Goal: Navigation & Orientation: Find specific page/section

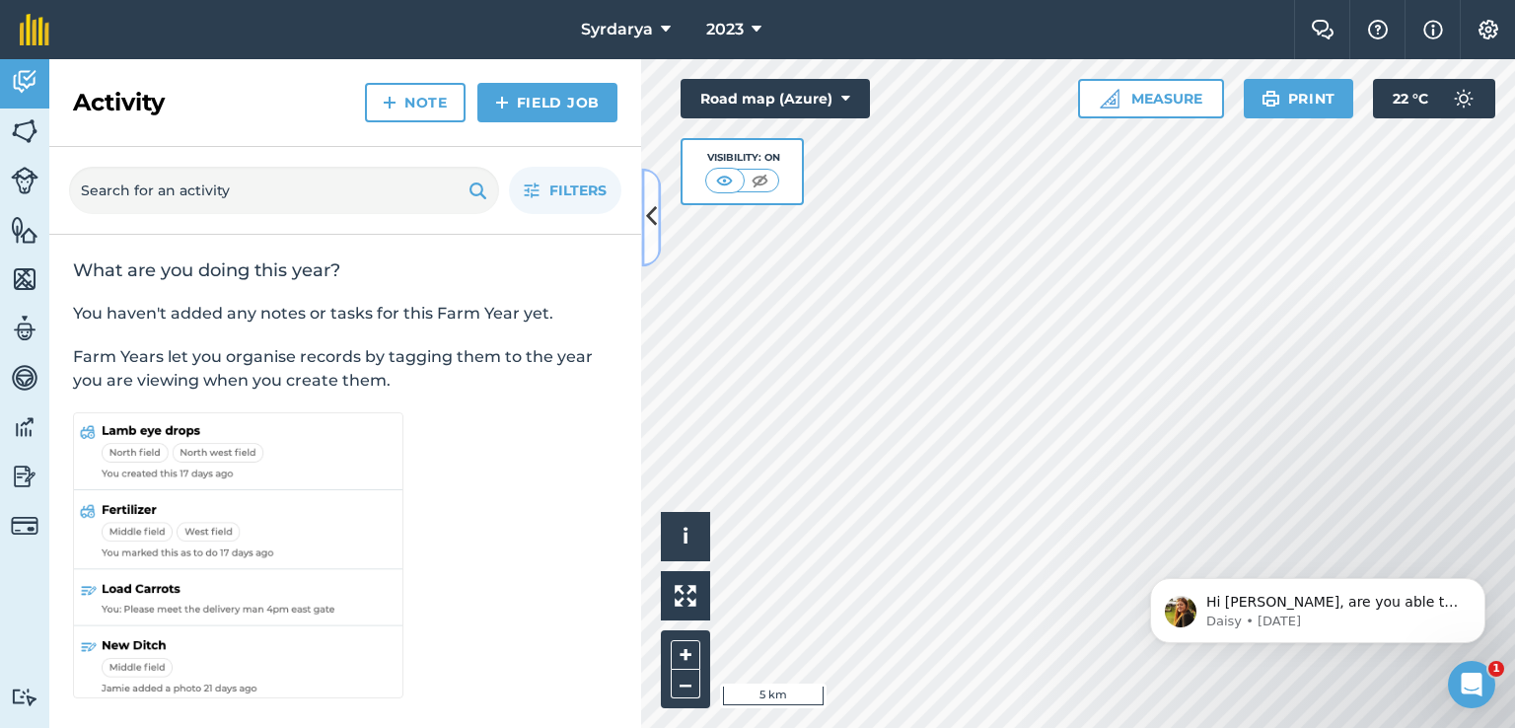
click at [654, 226] on icon at bounding box center [651, 217] width 11 height 35
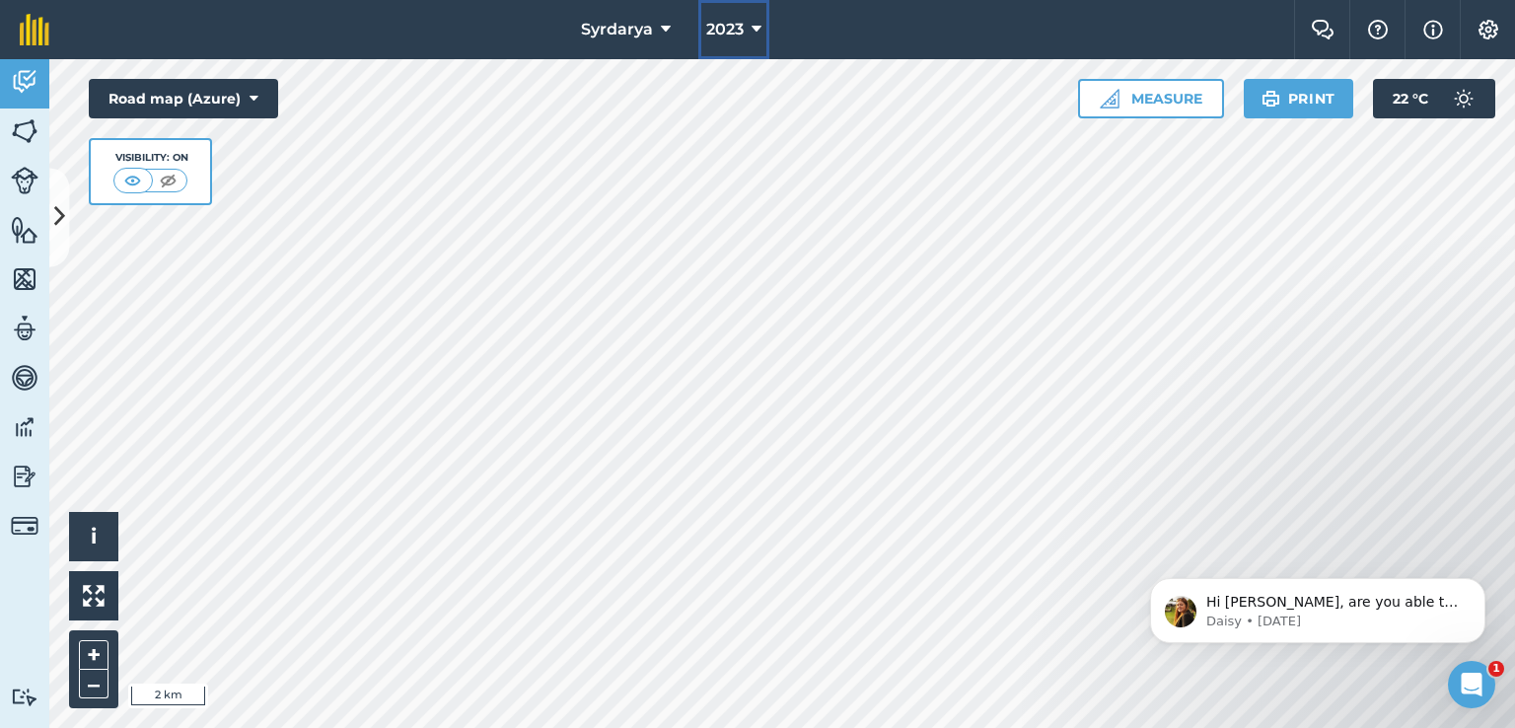
click at [736, 33] on span "2023" at bounding box center [724, 30] width 37 height 24
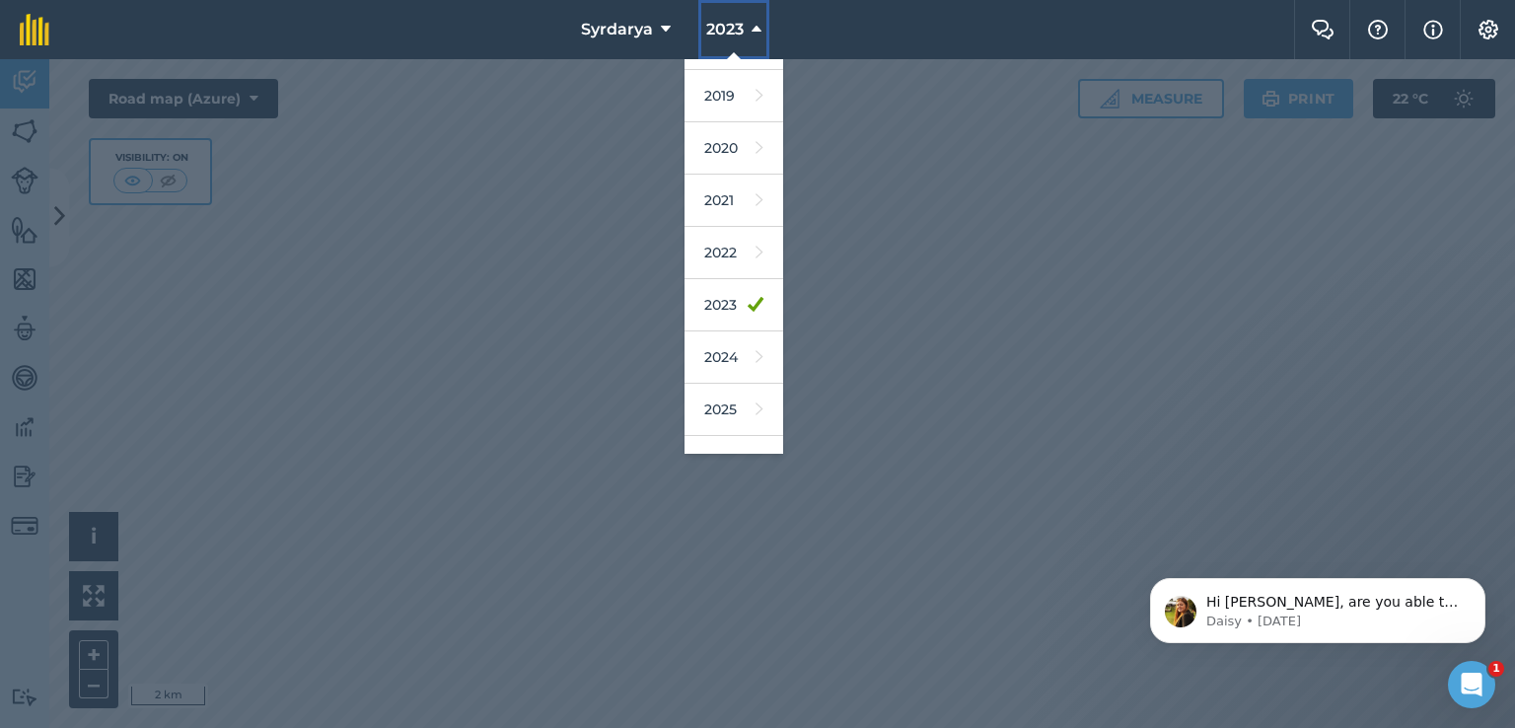
scroll to position [48, 0]
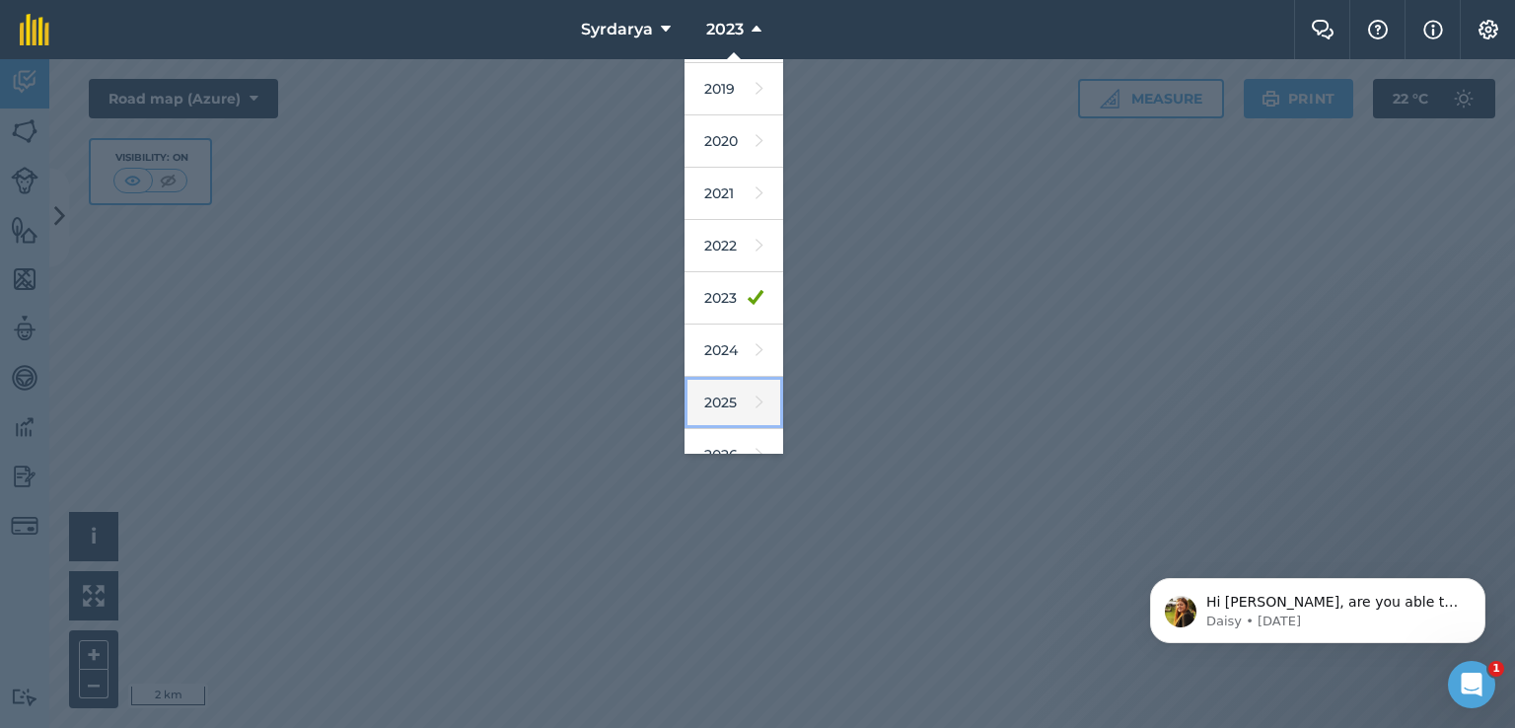
click at [725, 391] on link "2025" at bounding box center [734, 403] width 99 height 52
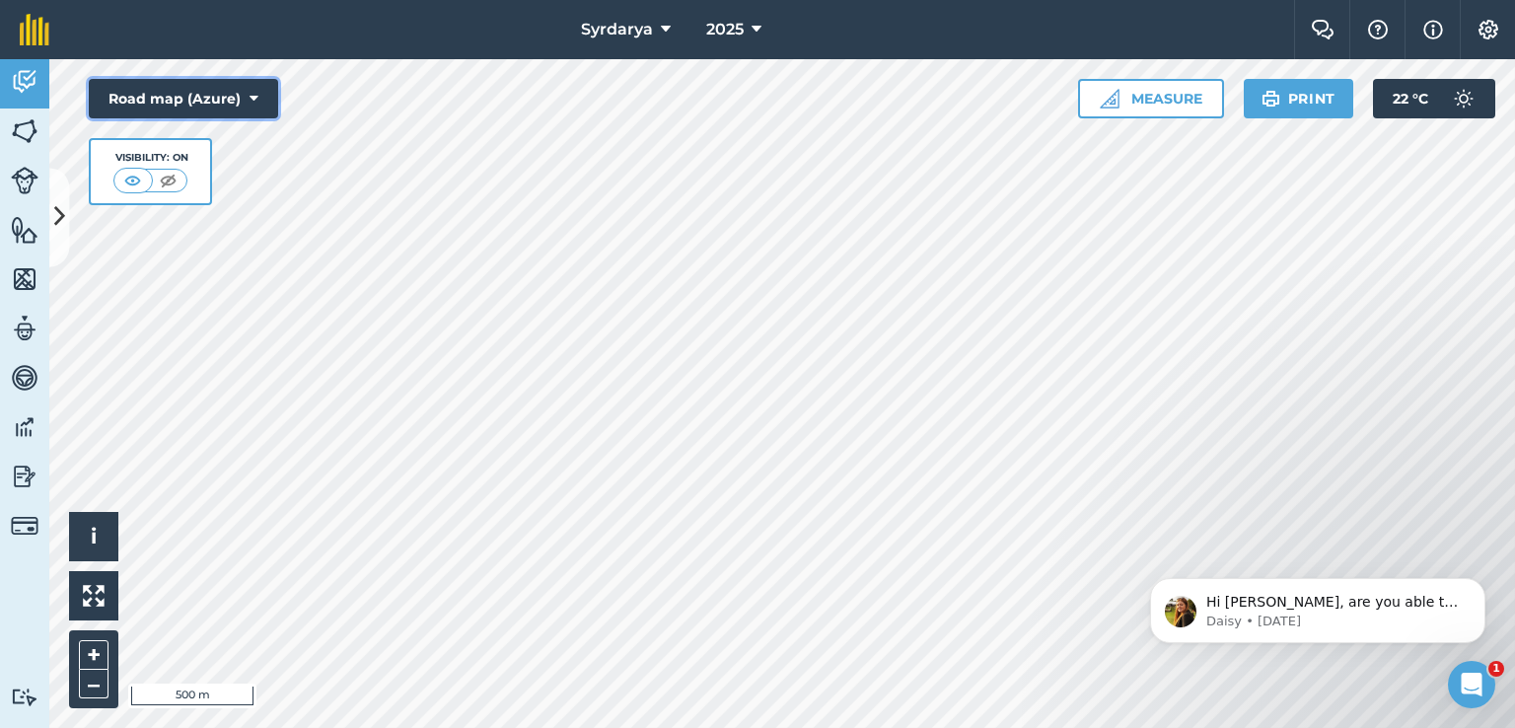
click at [257, 98] on icon at bounding box center [254, 99] width 9 height 20
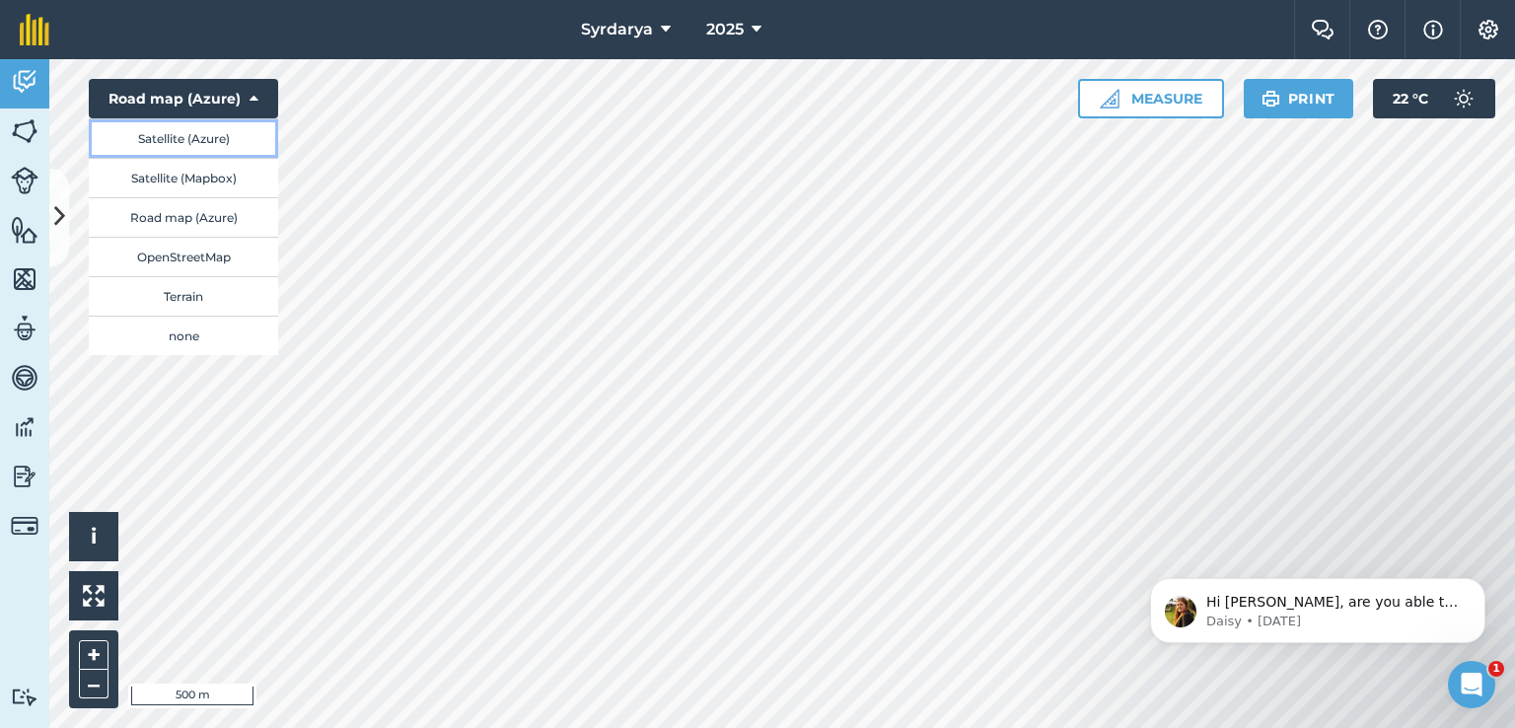
click at [217, 137] on button "Satellite (Azure)" at bounding box center [183, 137] width 189 height 39
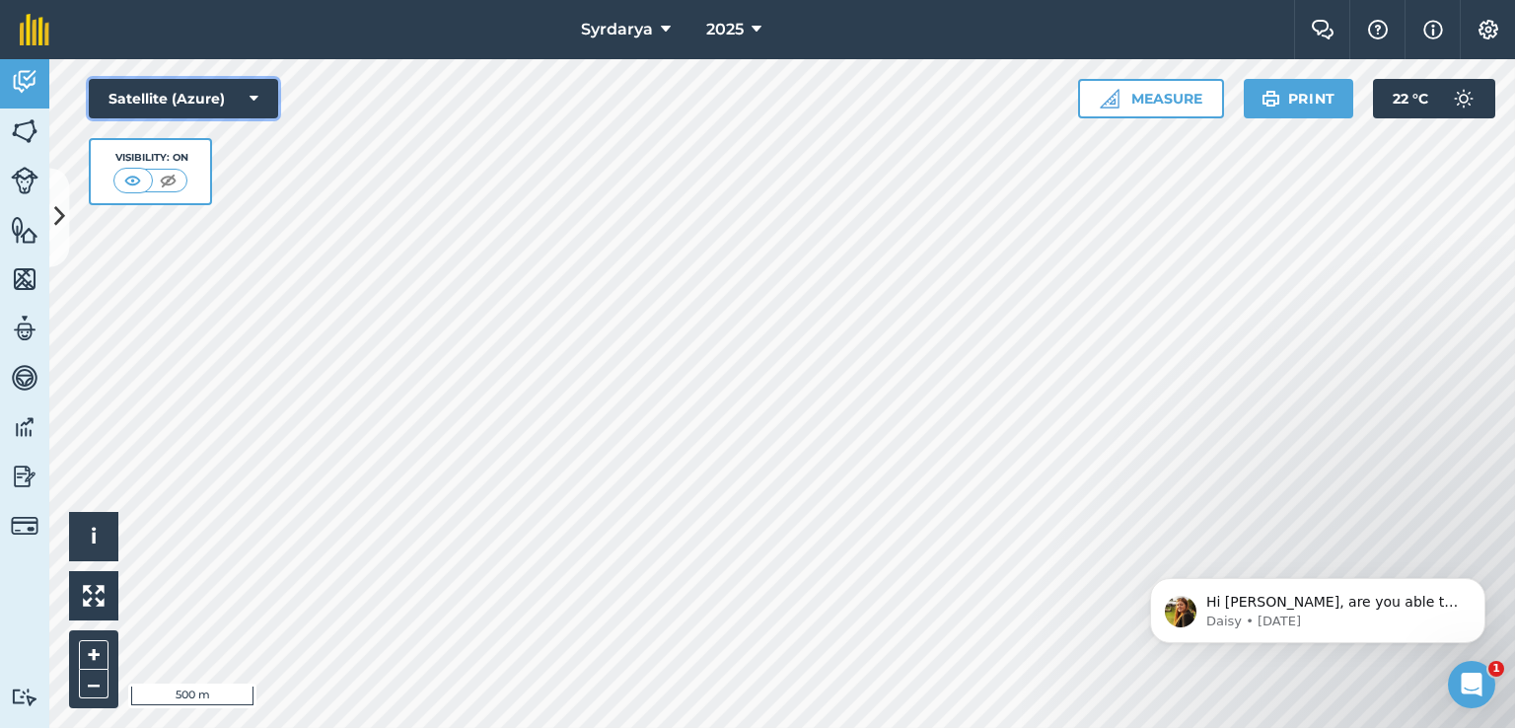
click at [262, 94] on button "Satellite (Azure)" at bounding box center [183, 98] width 189 height 39
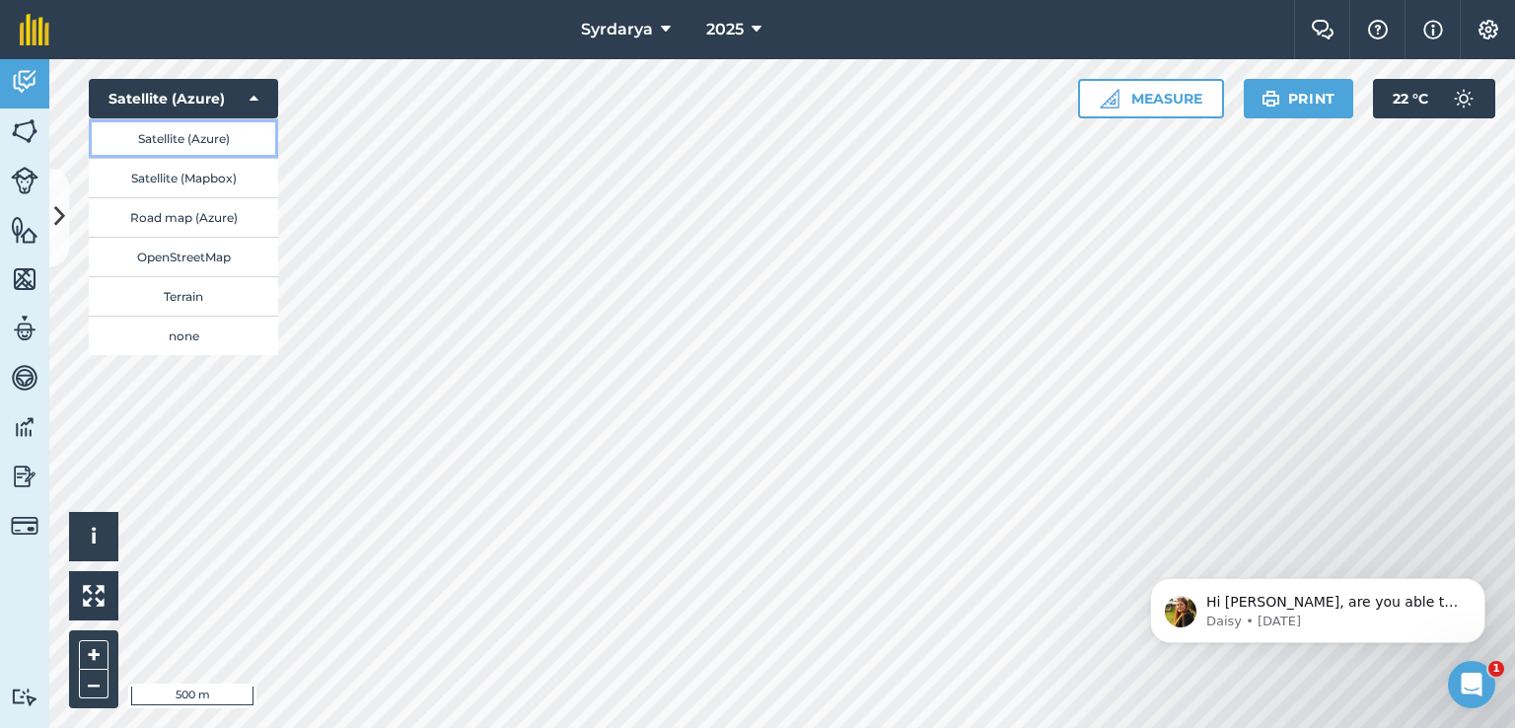
click at [161, 134] on button "Satellite (Azure)" at bounding box center [183, 137] width 189 height 39
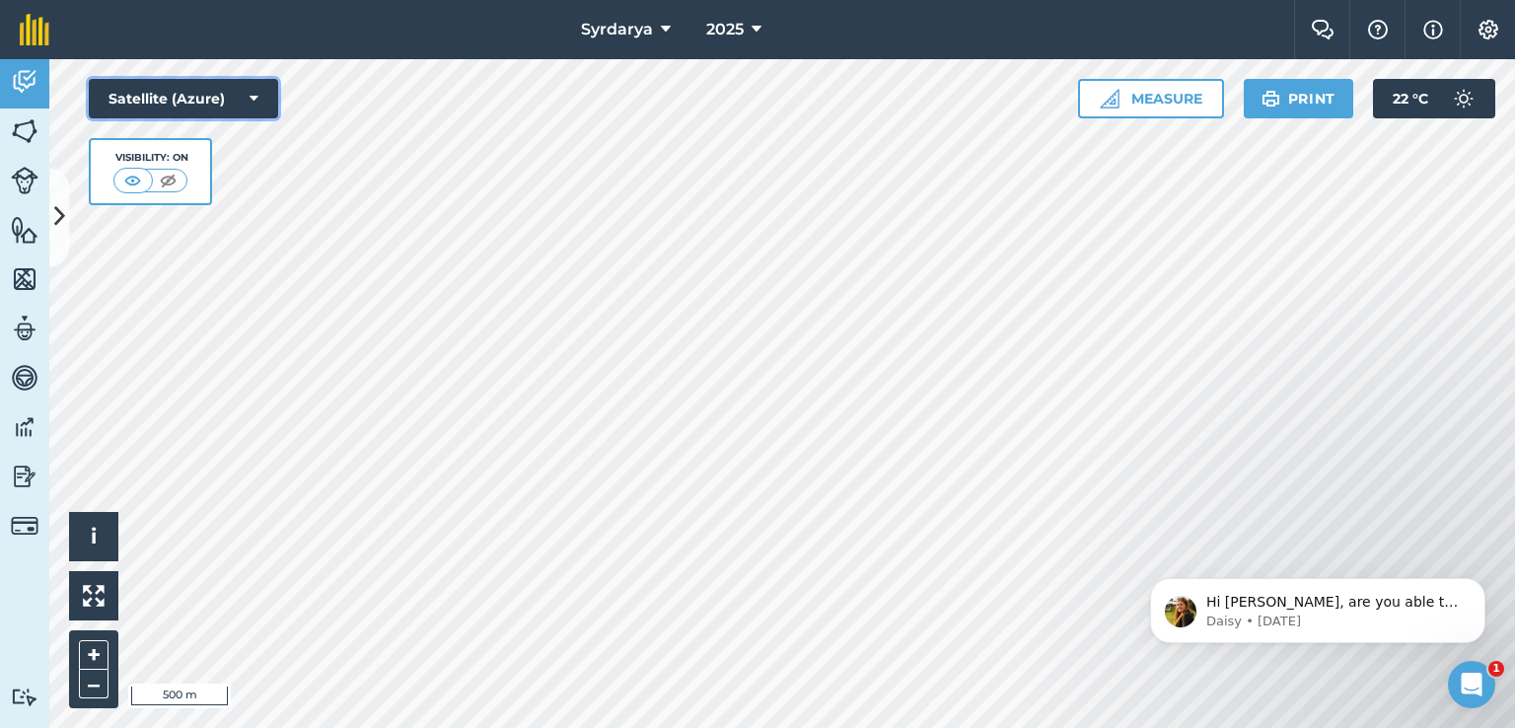
click at [197, 108] on button "Satellite (Azure)" at bounding box center [183, 98] width 189 height 39
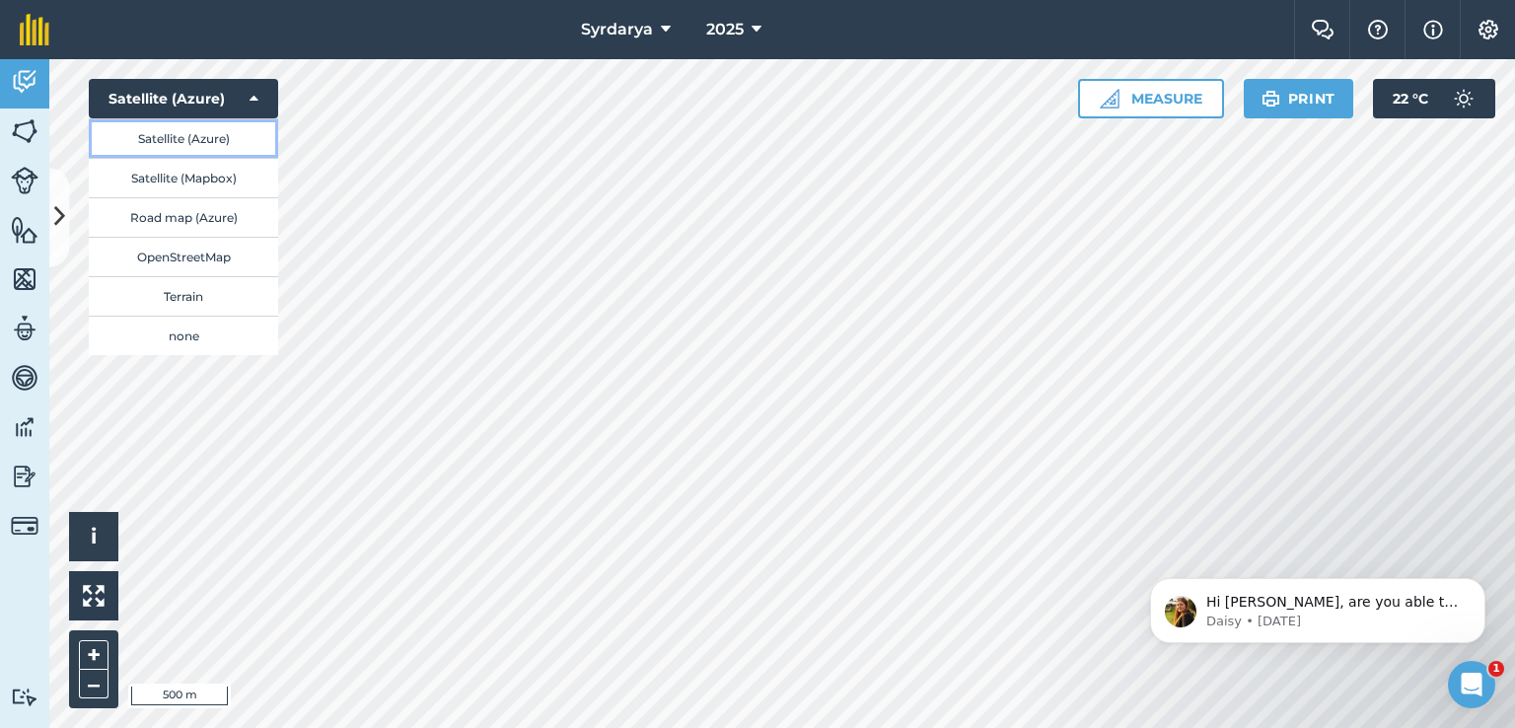
click at [162, 137] on button "Satellite (Azure)" at bounding box center [183, 137] width 189 height 39
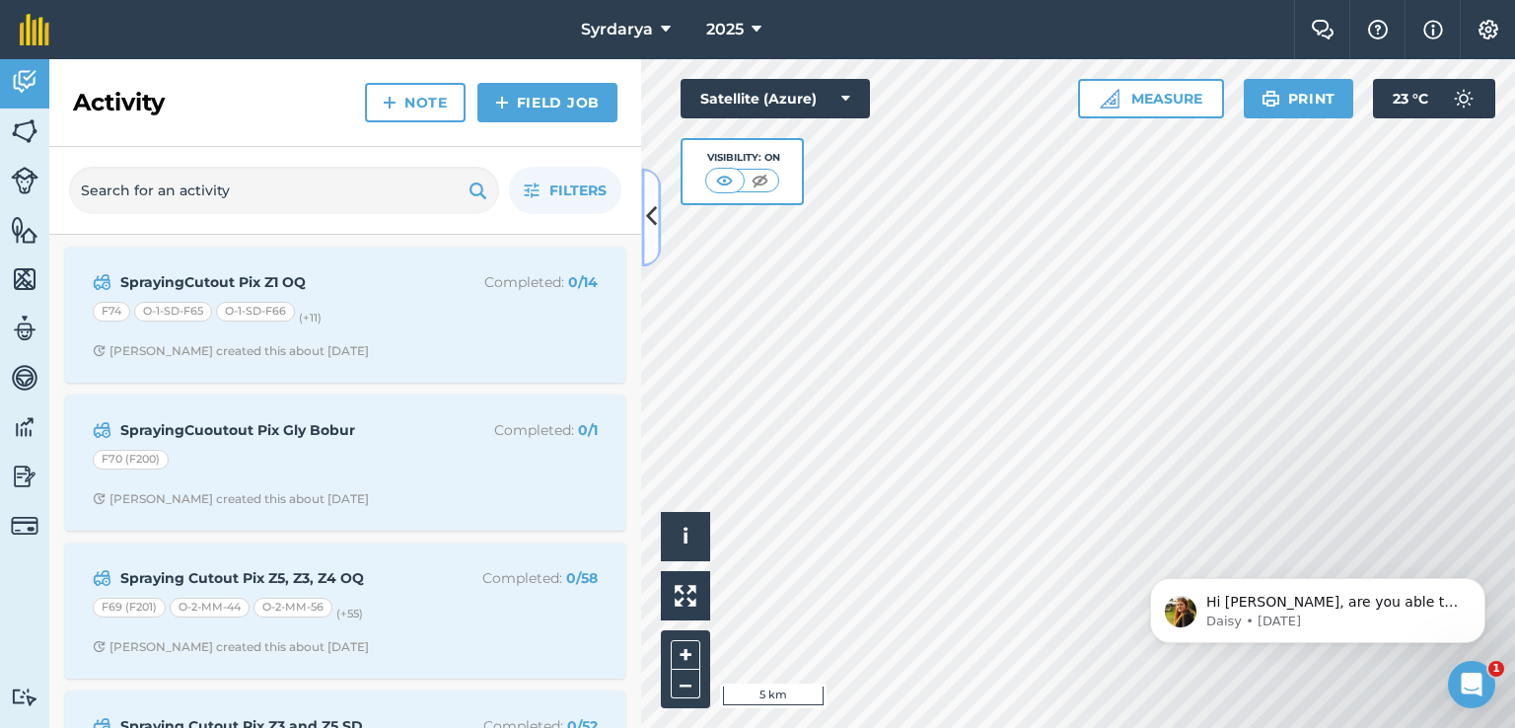
click at [651, 222] on icon at bounding box center [651, 217] width 11 height 35
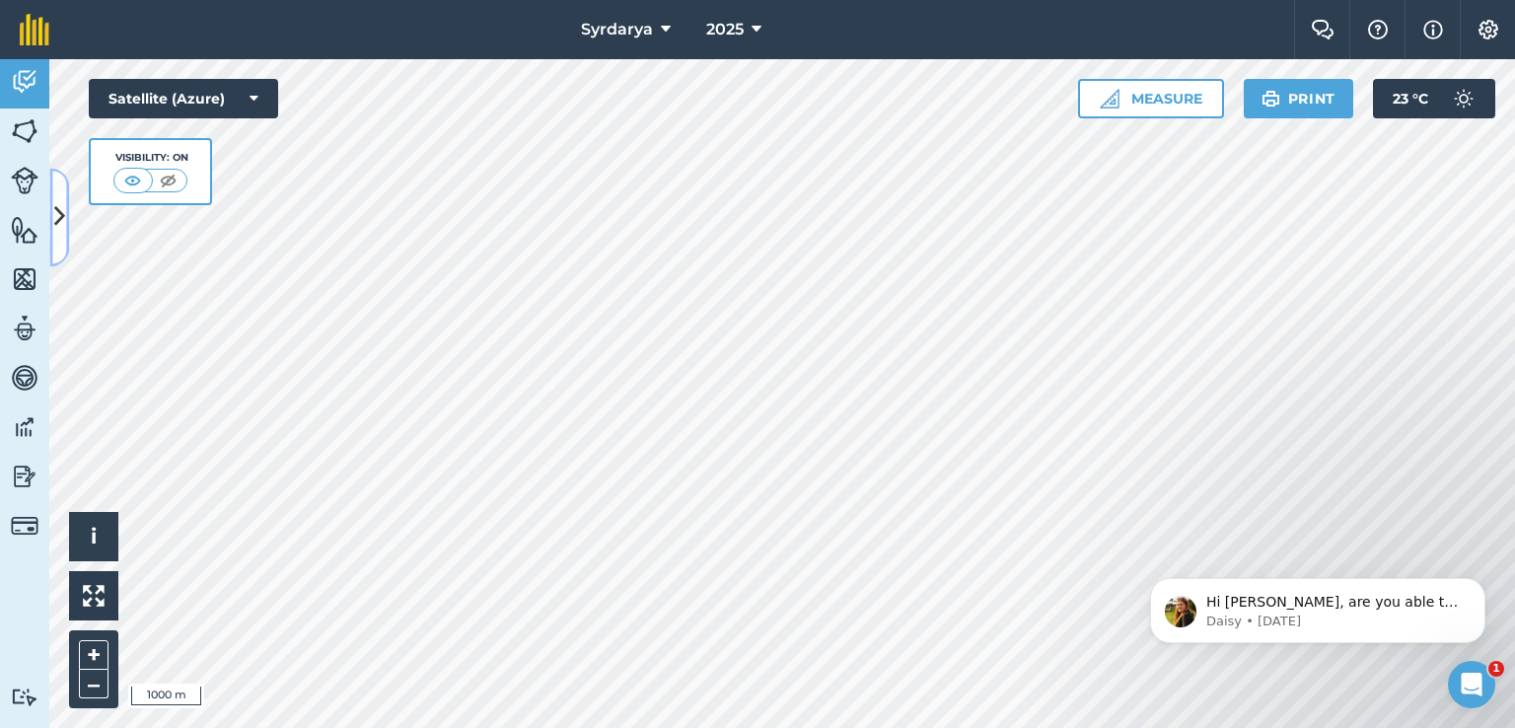
click at [59, 238] on button at bounding box center [59, 217] width 20 height 99
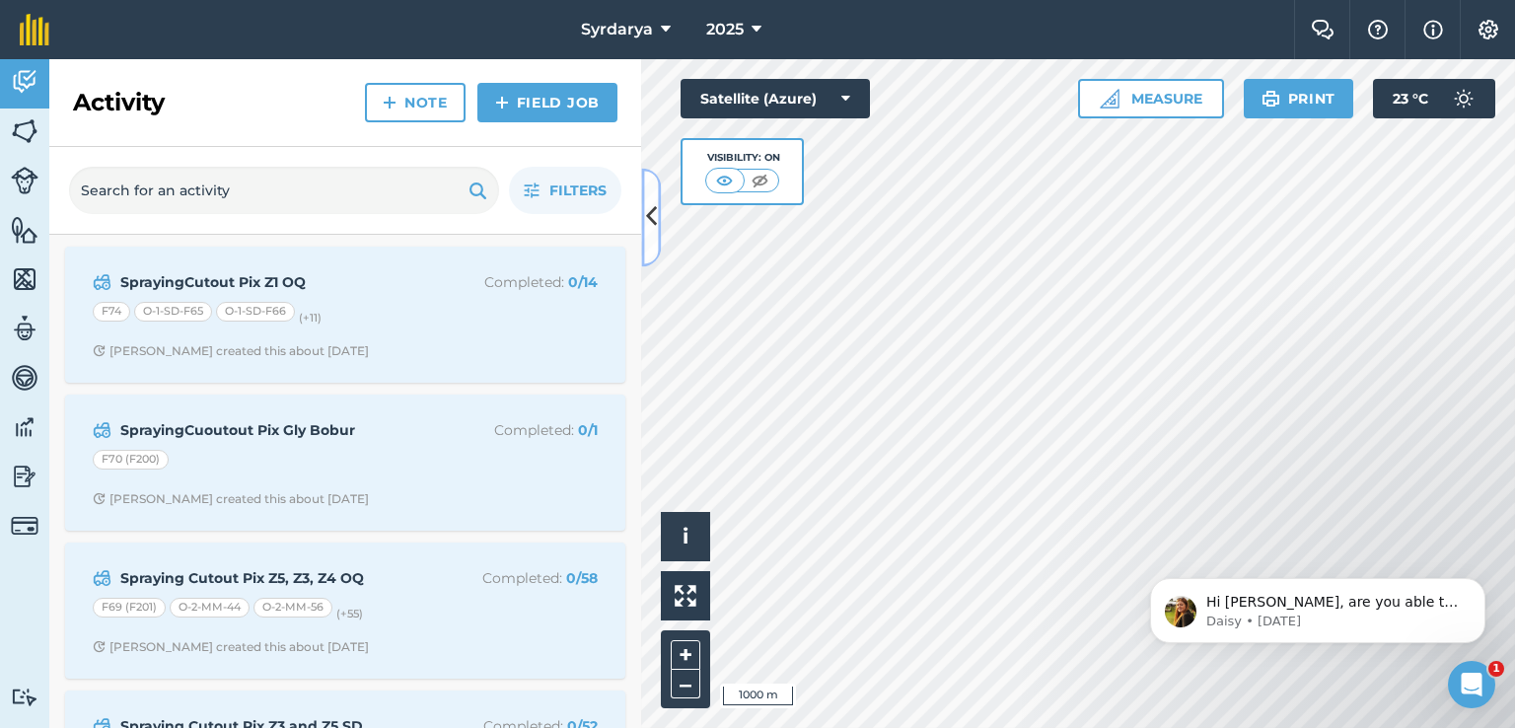
click at [643, 194] on button at bounding box center [651, 217] width 20 height 99
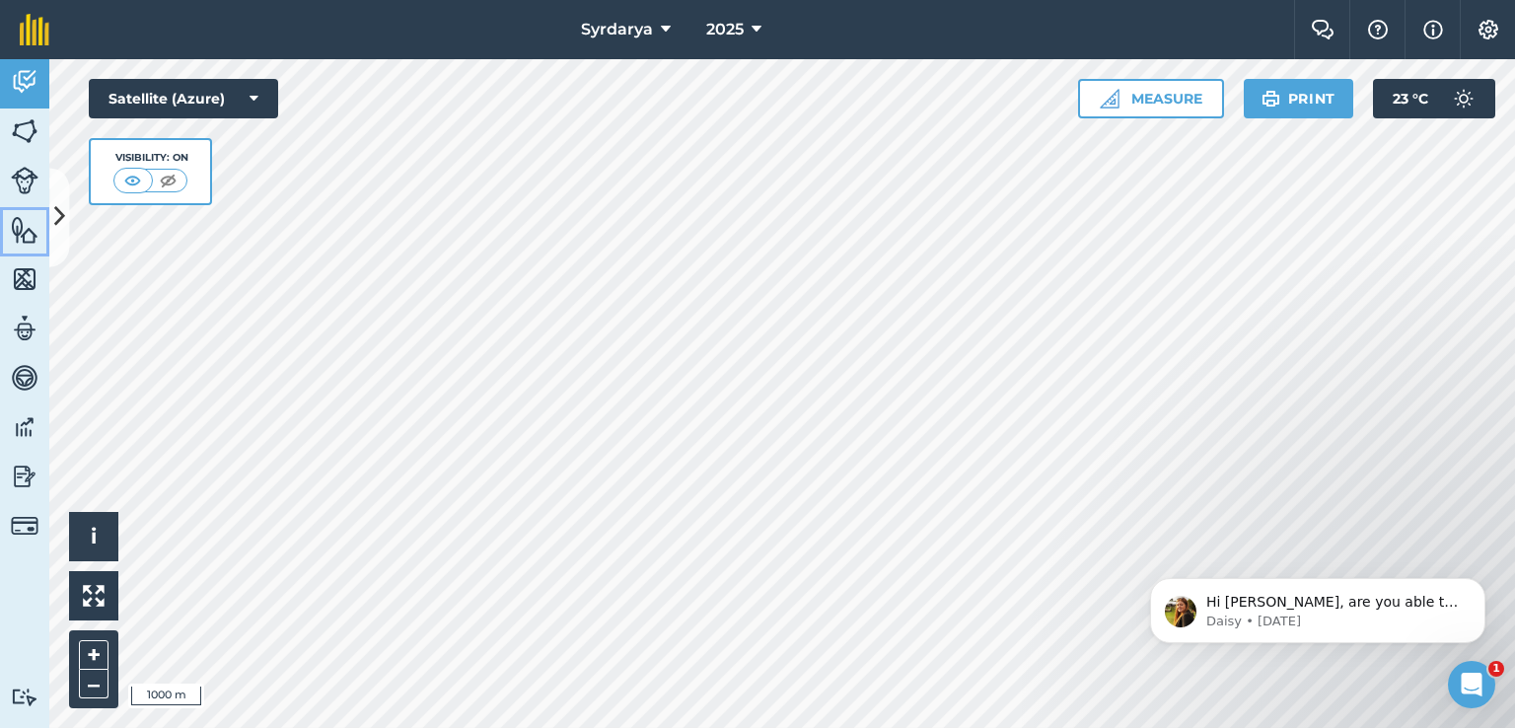
click at [31, 230] on img at bounding box center [25, 230] width 28 height 30
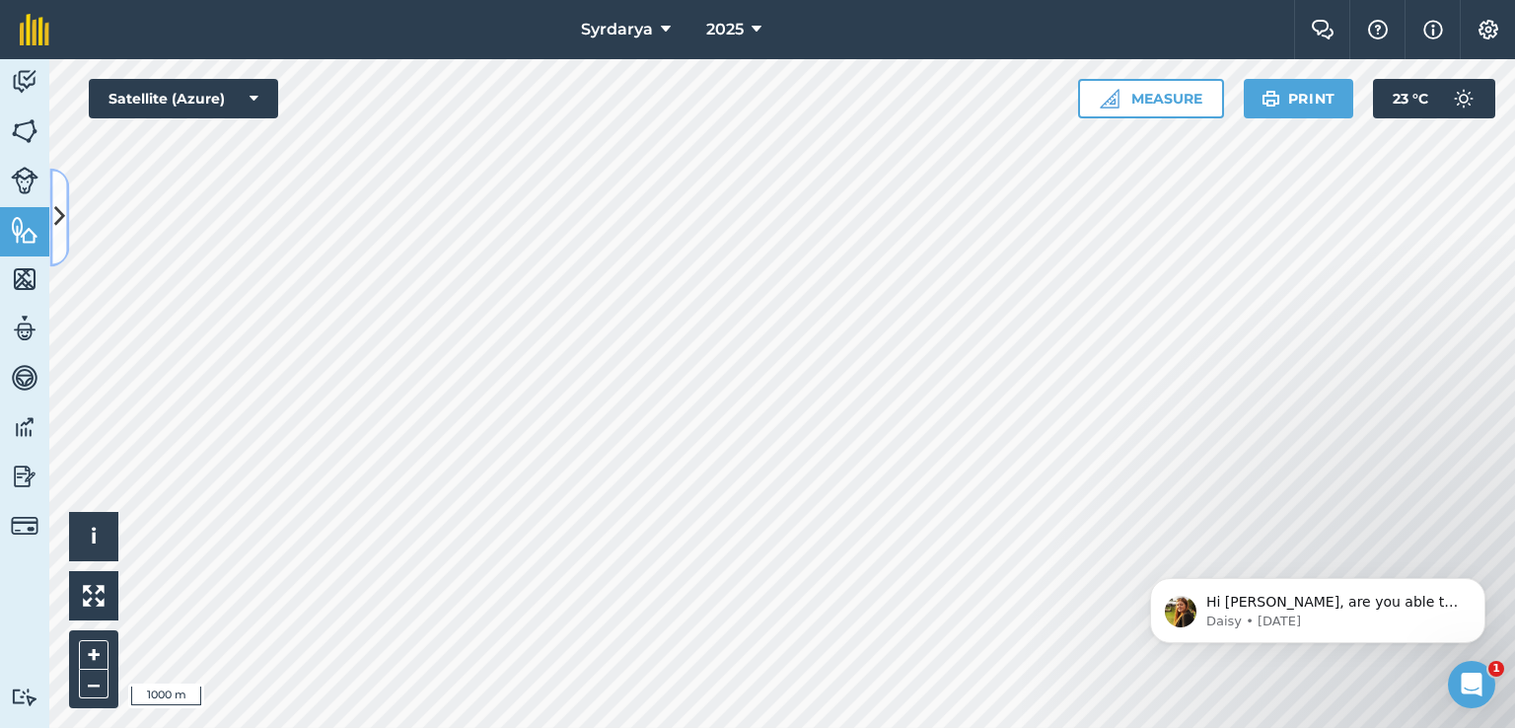
click at [58, 205] on icon at bounding box center [59, 217] width 11 height 35
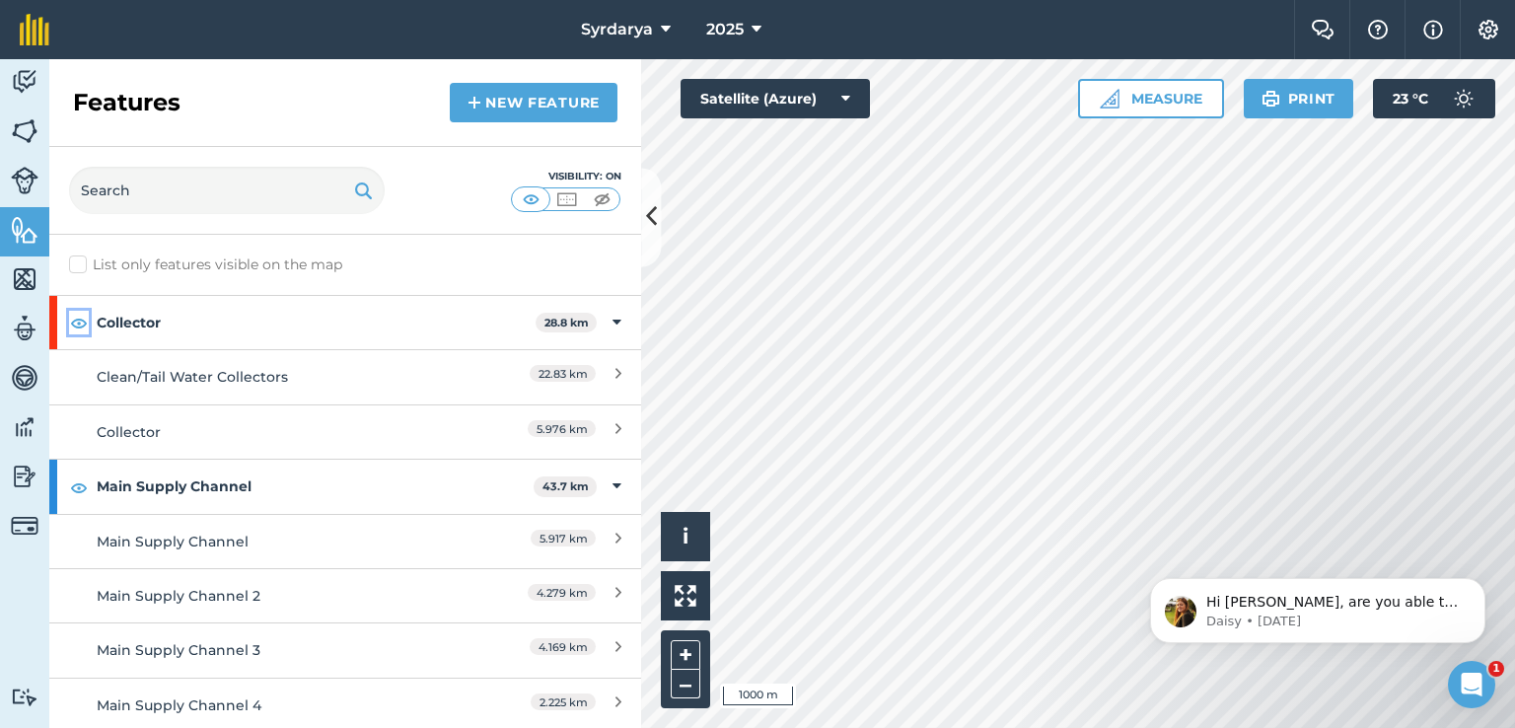
click at [78, 321] on img at bounding box center [79, 323] width 18 height 24
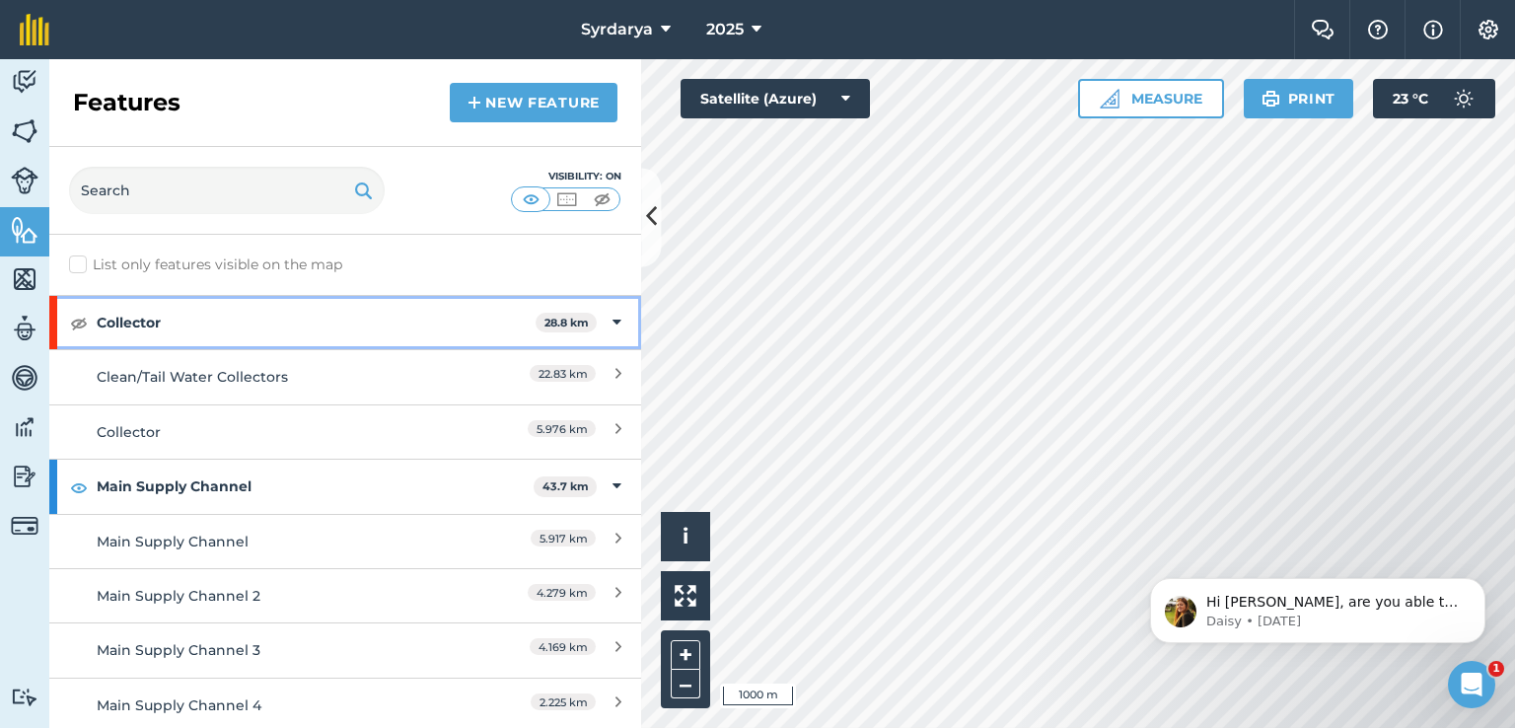
click at [594, 326] on div "Collector 28.8 km" at bounding box center [345, 322] width 592 height 53
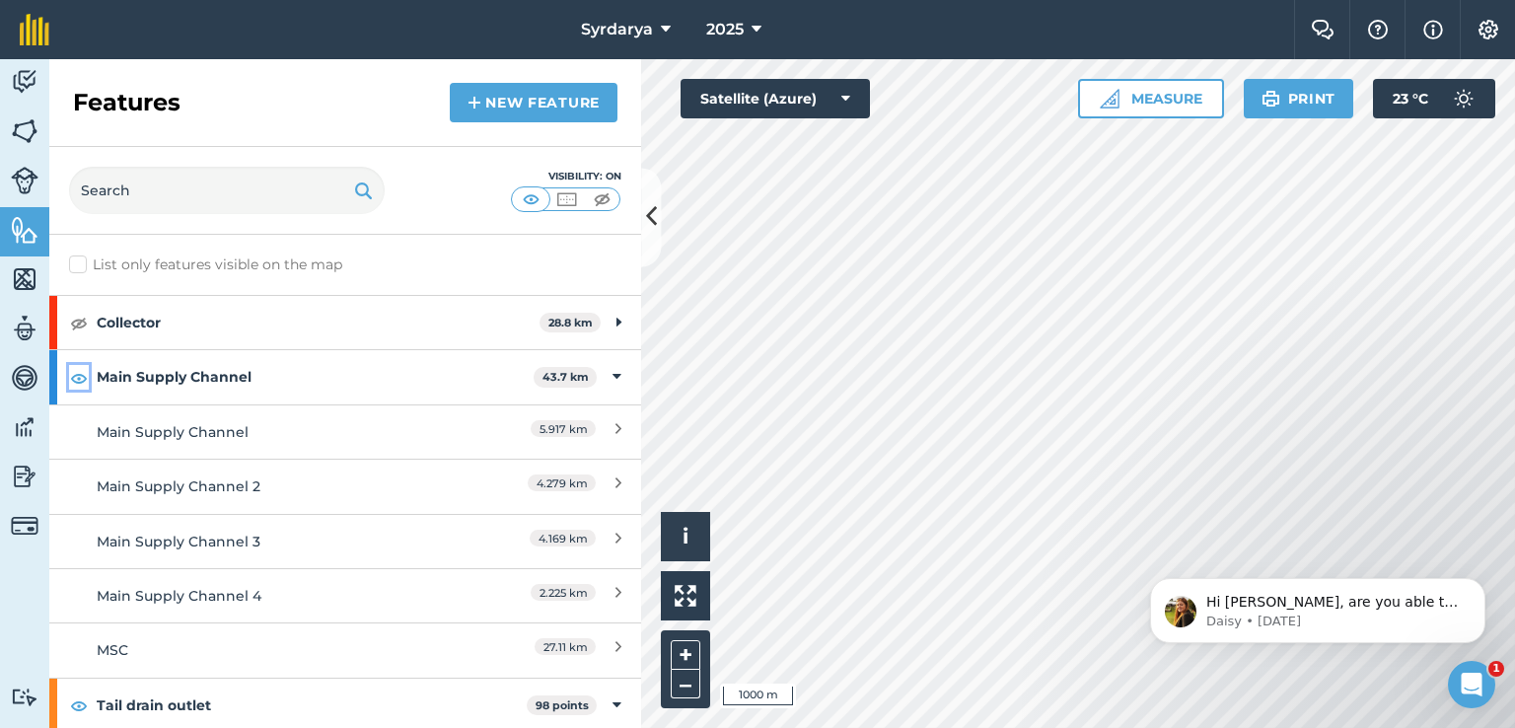
click at [83, 372] on img at bounding box center [79, 378] width 18 height 24
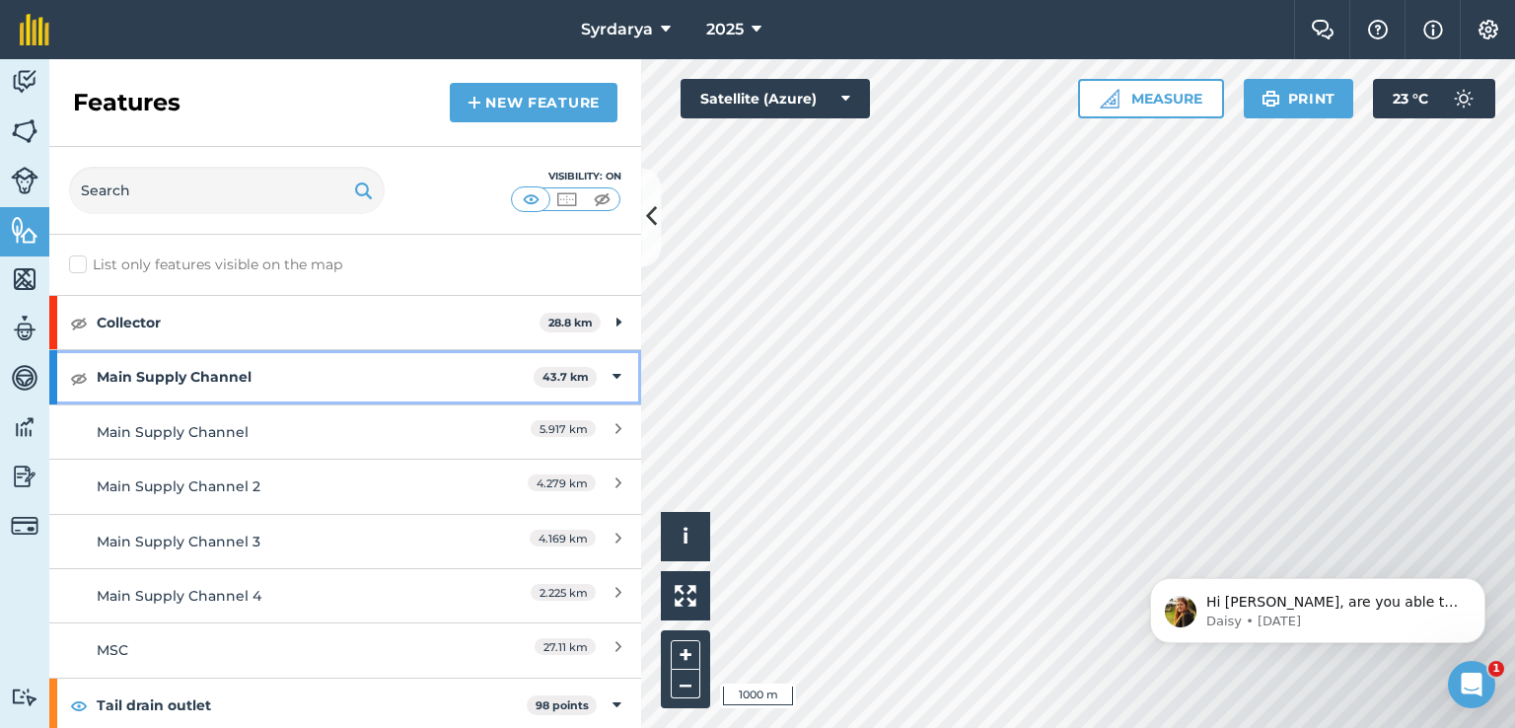
click at [608, 366] on div "Main Supply Channel 43.7 km" at bounding box center [345, 376] width 592 height 53
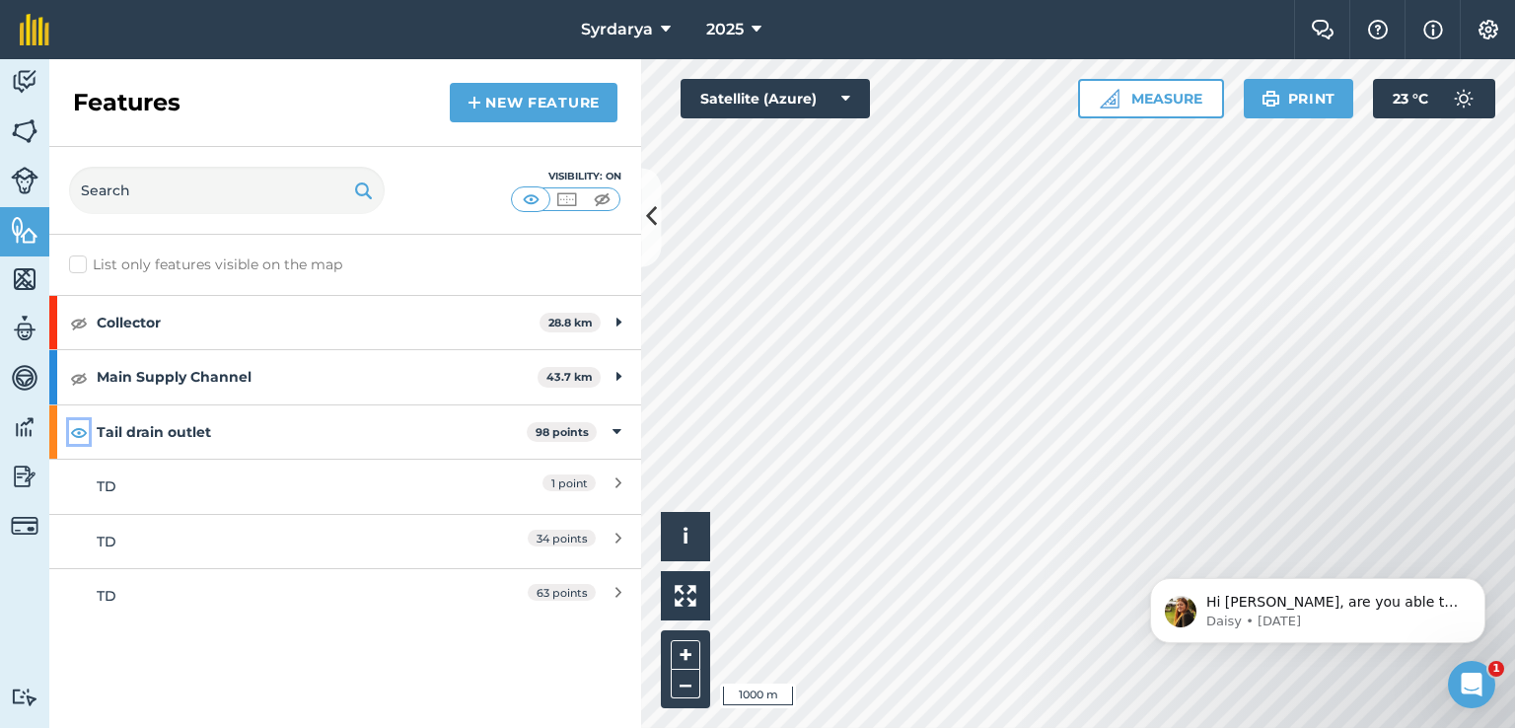
click at [77, 440] on img at bounding box center [79, 432] width 18 height 24
click at [647, 226] on icon at bounding box center [651, 217] width 11 height 35
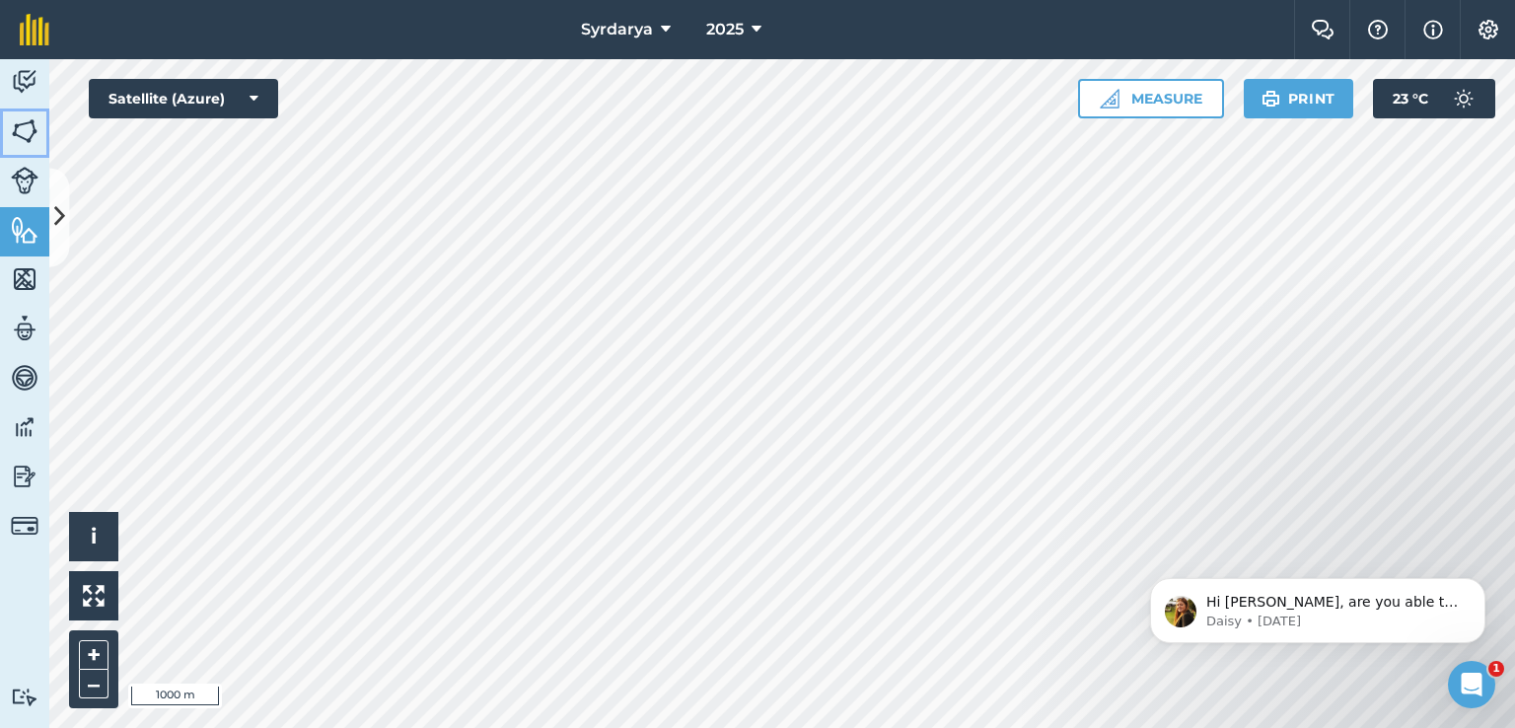
click at [37, 123] on img at bounding box center [25, 131] width 28 height 30
click at [359, 21] on div "Syrdarya 2025 Farm Chat Help Info Settings Syrdarya - 2025 Reproduced with the …" at bounding box center [757, 364] width 1515 height 728
